Goal: Find specific page/section: Find specific page/section

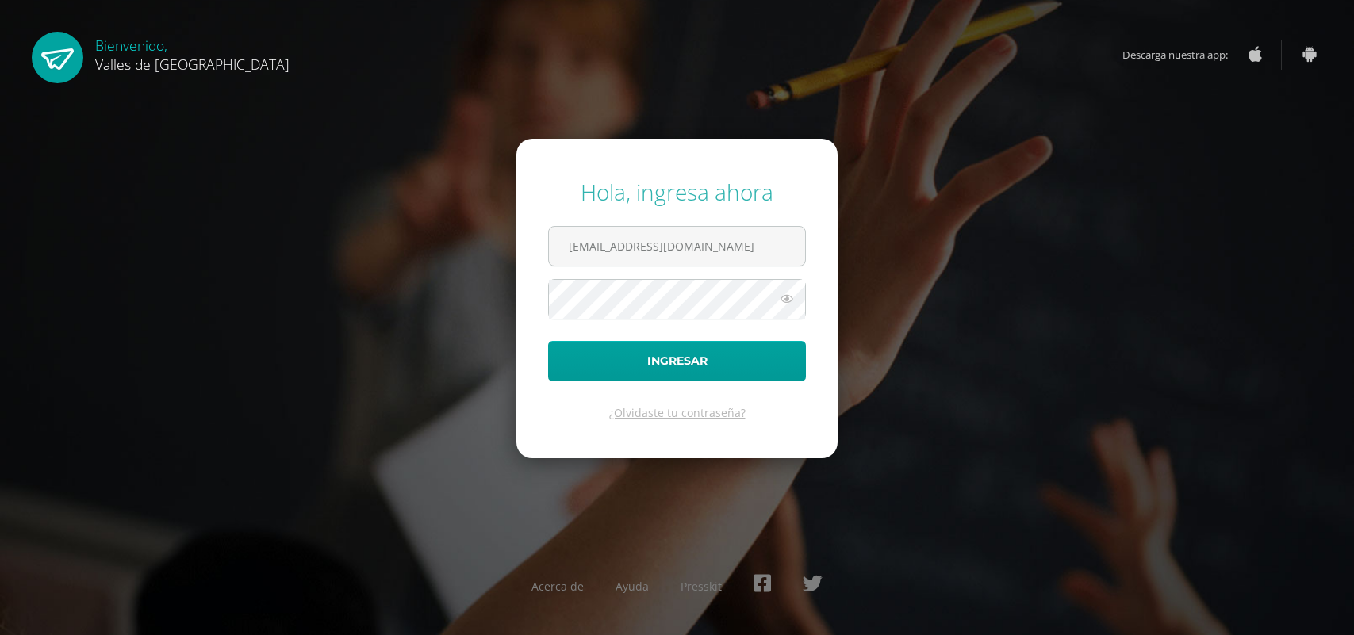
click at [678, 363] on button "Ingresar" at bounding box center [677, 361] width 258 height 40
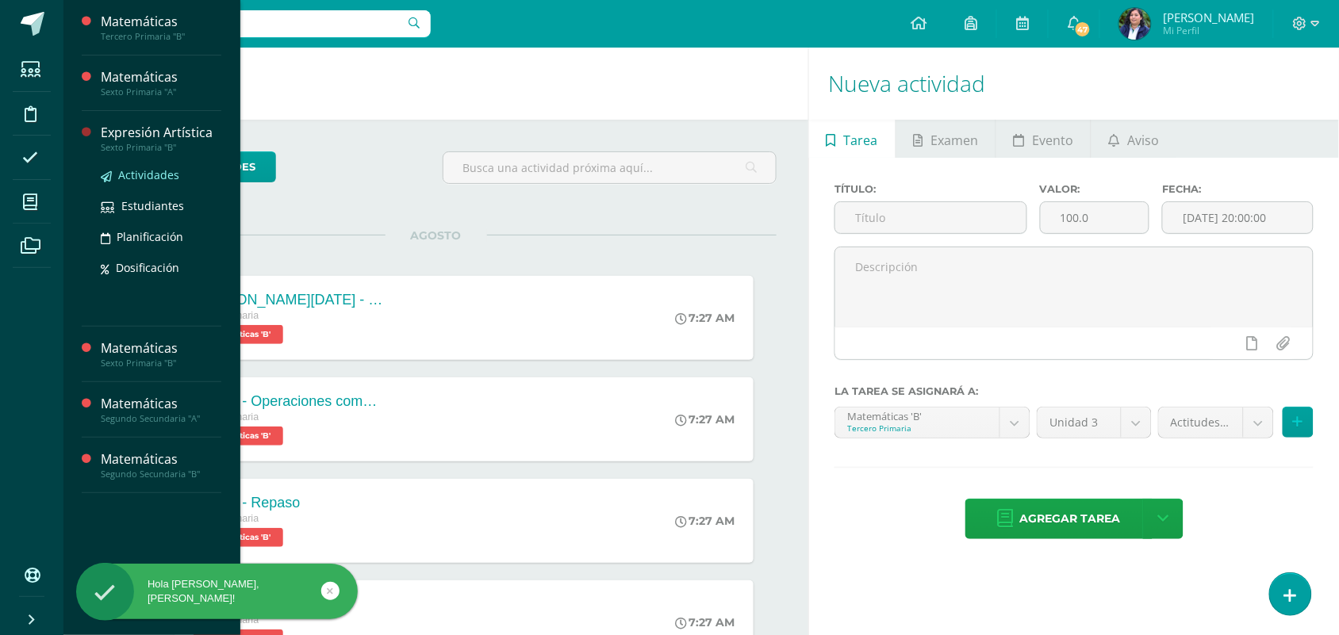
click at [125, 169] on span "Actividades" at bounding box center [148, 174] width 61 height 15
